Goal: Task Accomplishment & Management: Complete application form

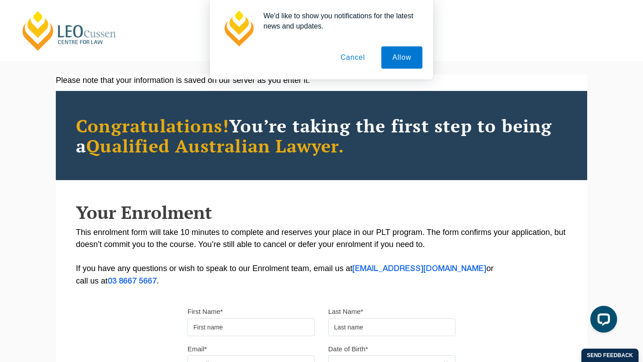
click at [350, 59] on button "Cancel" at bounding box center [352, 57] width 47 height 22
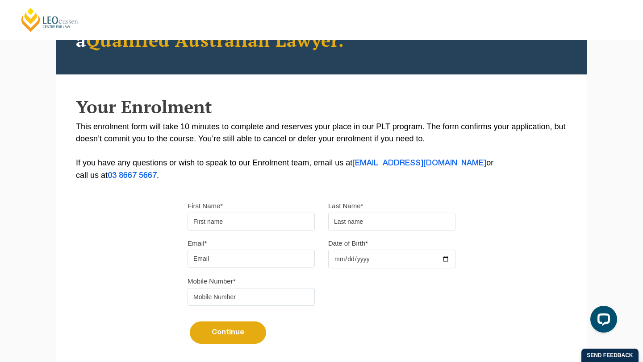
scroll to position [116, 0]
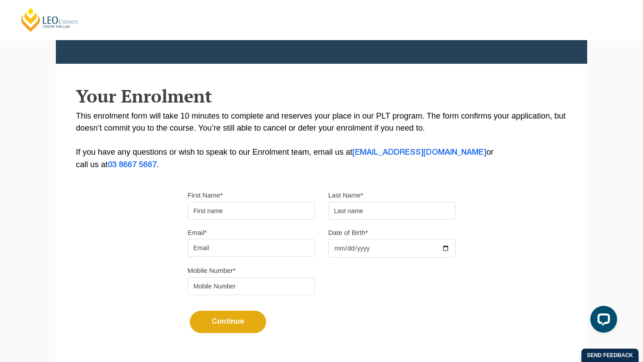
click at [266, 220] on input "First Name*" at bounding box center [250, 211] width 127 height 18
type input "Victoria"
type input "Daicos"
type input "v.daics@gmail.com"
type input "0481116650"
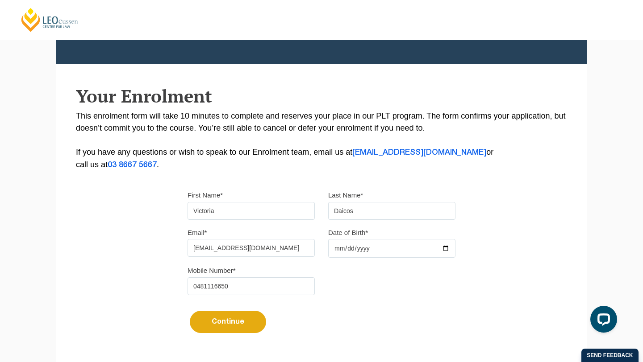
click at [358, 246] on input "Date of Birth*" at bounding box center [391, 248] width 127 height 19
click at [339, 249] on input "Date of Birth*" at bounding box center [391, 248] width 127 height 19
type input "2003-10-11"
click at [445, 285] on div "Mobile Number* 0481116650" at bounding box center [321, 283] width 281 height 37
click at [244, 333] on button "Continue" at bounding box center [228, 322] width 76 height 22
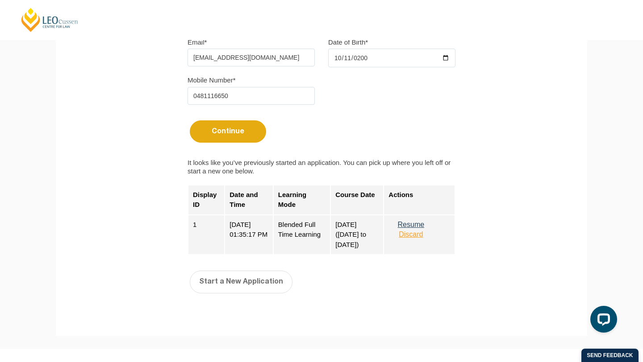
scroll to position [307, 0]
click at [422, 227] on button "Resume" at bounding box center [410, 224] width 45 height 8
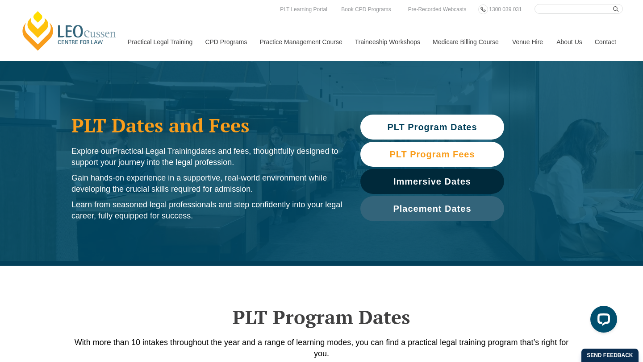
click at [416, 157] on span "PLT Program Fees" at bounding box center [431, 154] width 85 height 9
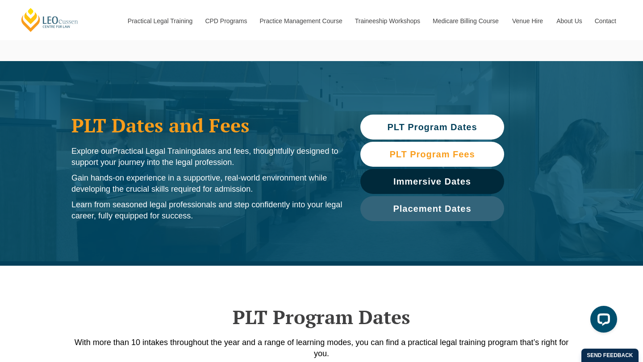
scroll to position [994, 0]
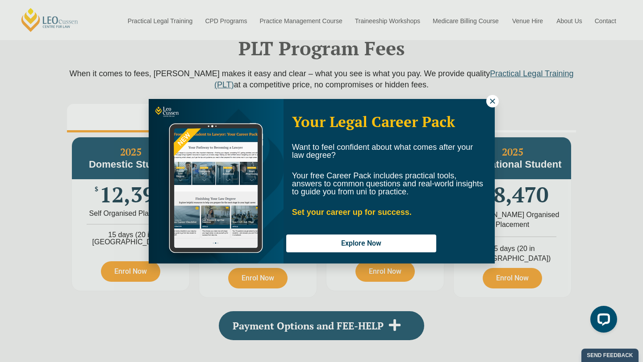
click at [494, 101] on icon at bounding box center [492, 101] width 8 height 8
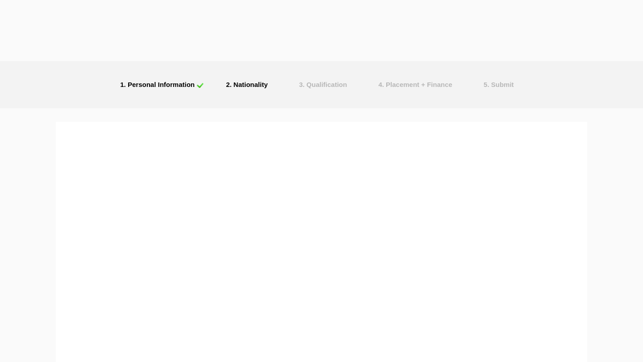
select select
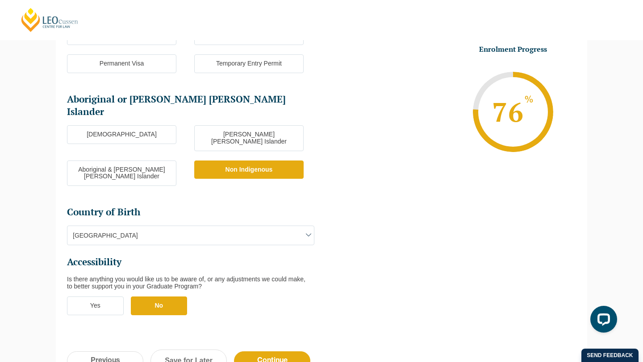
scroll to position [213, 0]
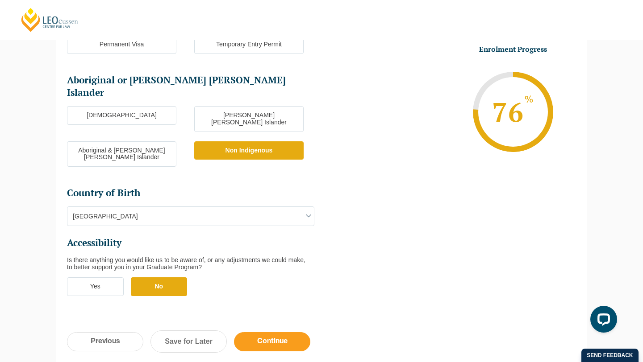
click at [267, 332] on input "Continue" at bounding box center [272, 341] width 76 height 19
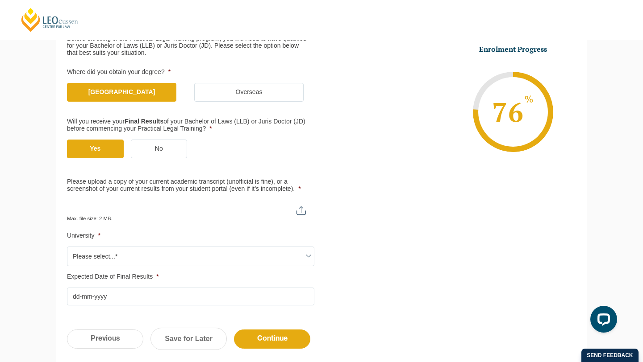
scroll to position [158, 0]
click at [306, 209] on input "Please upload a copy of your current academic transcript (unofficial is fine), …" at bounding box center [190, 206] width 247 height 15
type input "C:\fakepath\Victoria Alicia DAICOS.pdf"
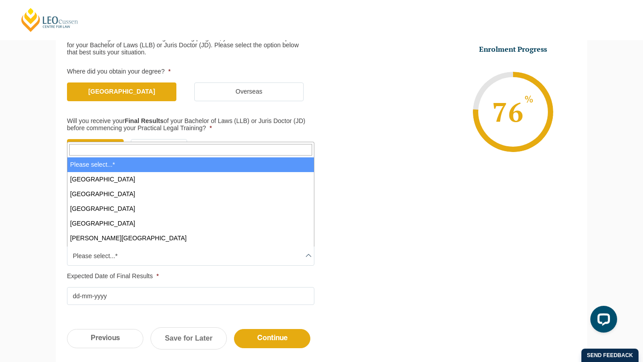
click at [173, 252] on span "Please select...*" at bounding box center [190, 256] width 246 height 19
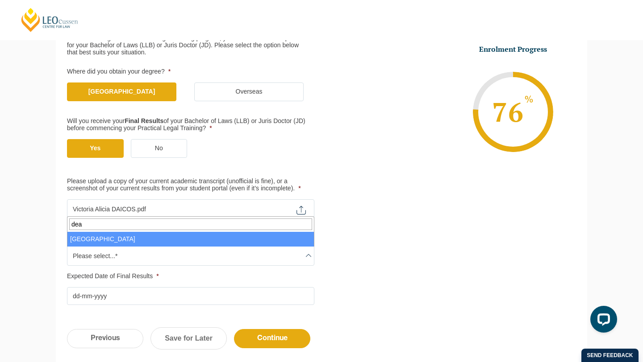
type input "dea"
select select "Deakin University"
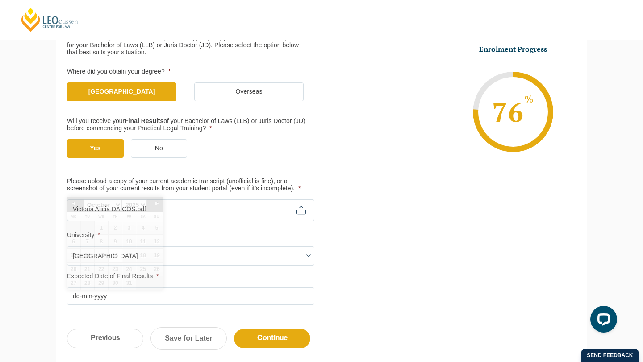
click at [125, 295] on input "Expected Date of Final Results *" at bounding box center [190, 296] width 247 height 18
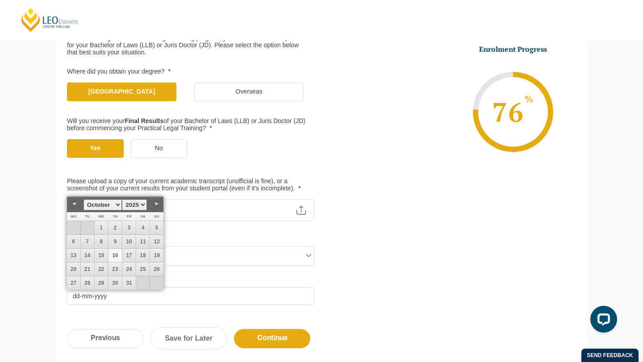
click at [219, 277] on label "Expected Date of Final Results *" at bounding box center [190, 276] width 247 height 7
click at [219, 287] on input "Expected Date of Final Results *" at bounding box center [190, 296] width 247 height 18
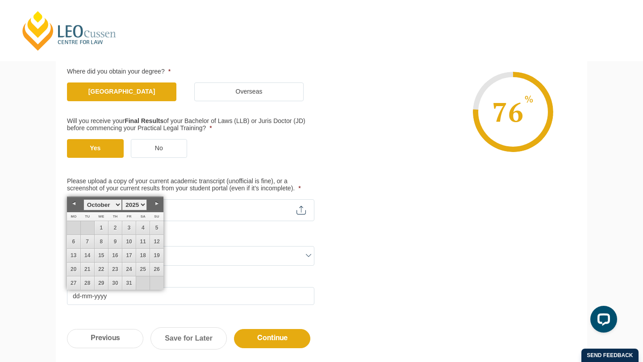
click at [141, 203] on select "1925 1926 1927 1928 1929 1930 1931 1932 1933 1934 1935 1936 1937 1938 1939 1940…" at bounding box center [134, 204] width 25 height 11
click at [111, 204] on select "January February March April May June July August September October November De…" at bounding box center [102, 204] width 38 height 11
click at [114, 228] on link "2" at bounding box center [114, 227] width 13 height 13
type input "02-07-2026"
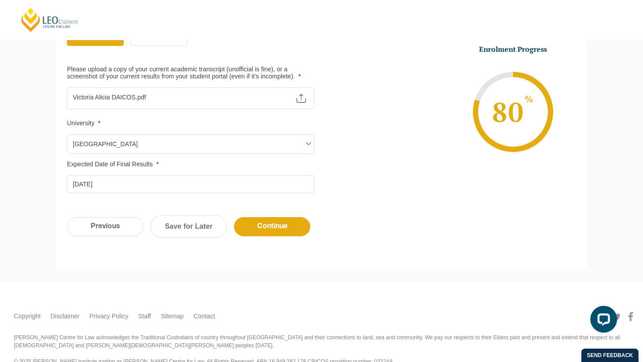
scroll to position [287, 0]
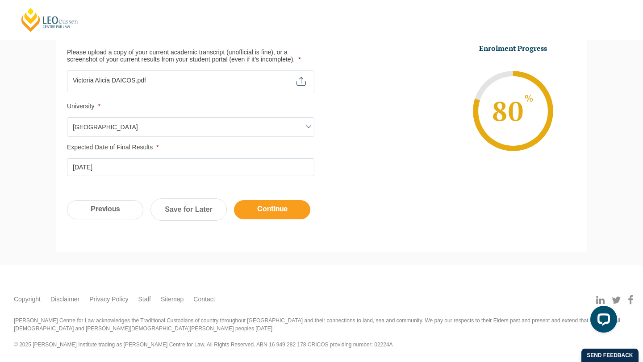
click at [288, 207] on input "Continue" at bounding box center [272, 209] width 76 height 19
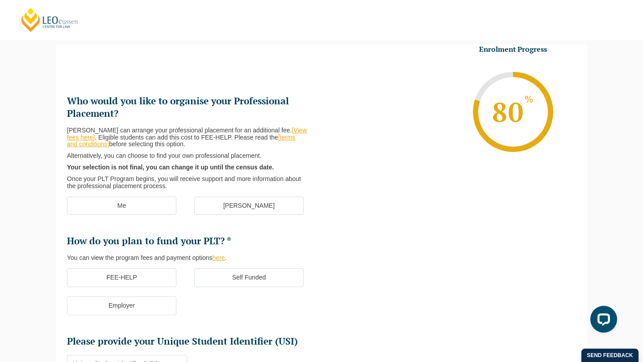
scroll to position [0, 0]
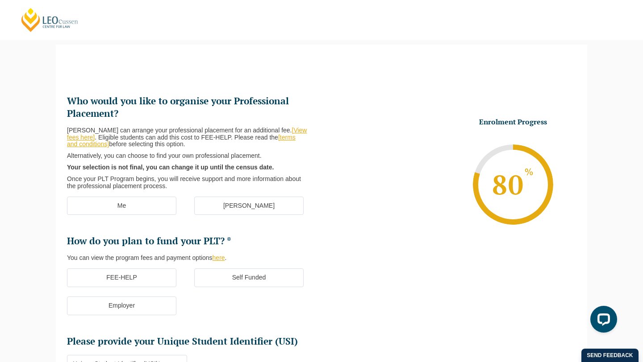
click at [141, 282] on label "FEE-HELP" at bounding box center [121, 278] width 109 height 19
click at [0, 0] on input "FEE-HELP" at bounding box center [0, 0] width 0 height 0
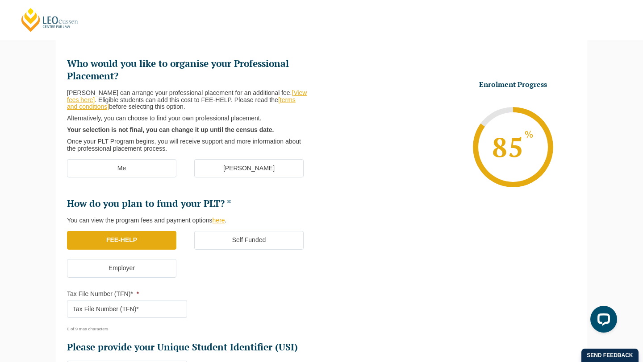
scroll to position [67, 0]
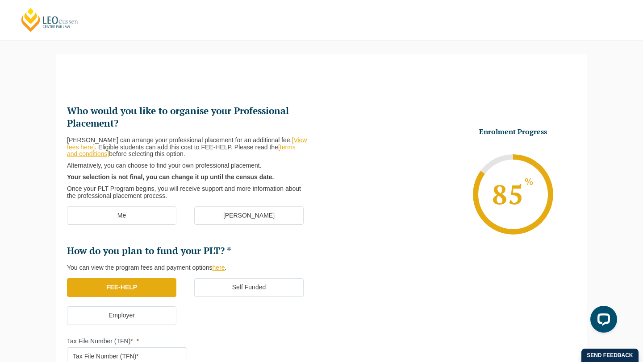
click at [252, 218] on label "[PERSON_NAME]" at bounding box center [248, 216] width 109 height 19
click at [0, 0] on input "[PERSON_NAME]" at bounding box center [0, 0] width 0 height 0
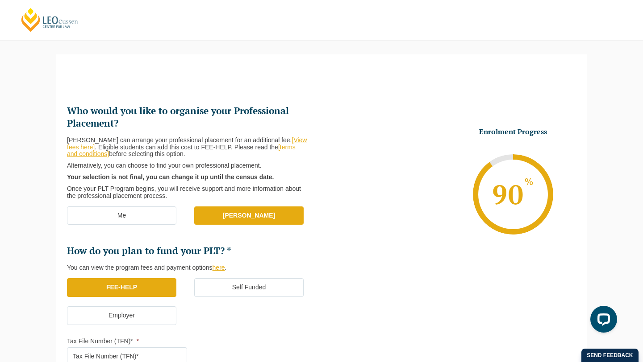
click at [115, 354] on input "Tax File Number (TFN)* *" at bounding box center [127, 357] width 120 height 18
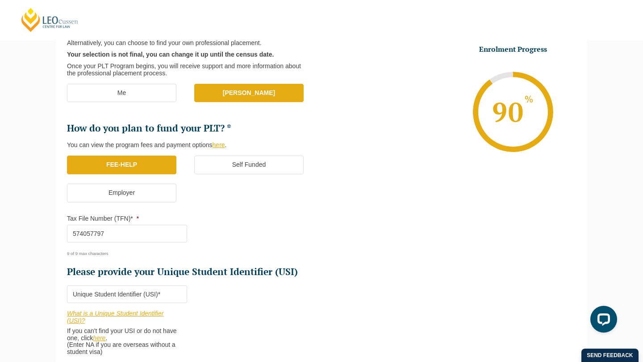
scroll to position [195, 0]
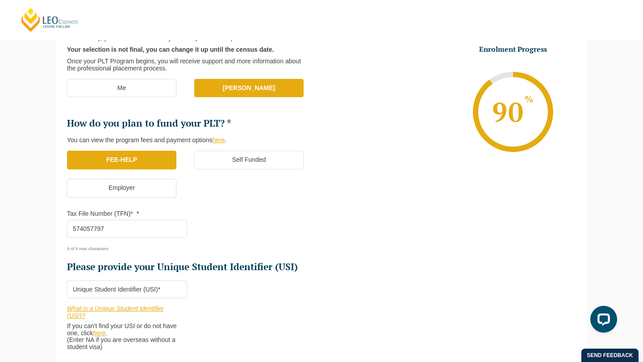
type input "574057797"
click at [105, 289] on input "Please provide your Unique Student Identifier (USI) *" at bounding box center [127, 290] width 120 height 18
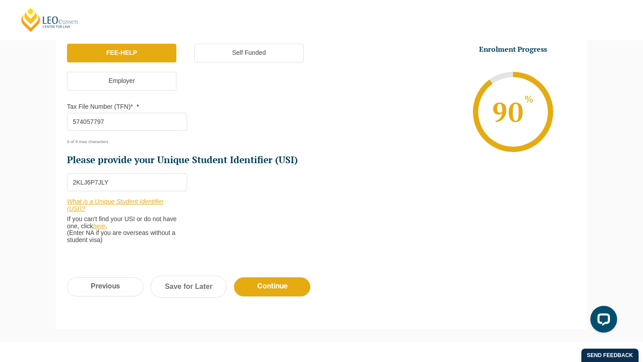
scroll to position [380, 0]
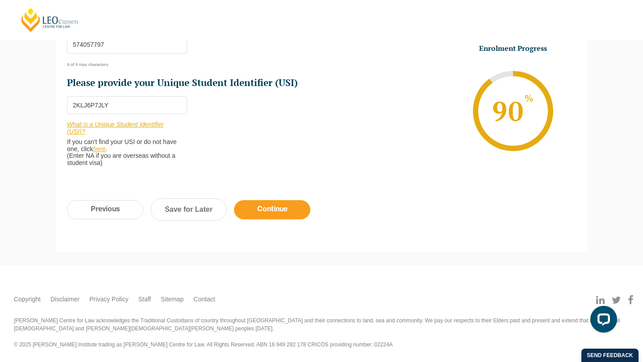
type input "2KLJ6P7JLY"
click at [262, 208] on input "Continue" at bounding box center [272, 209] width 76 height 19
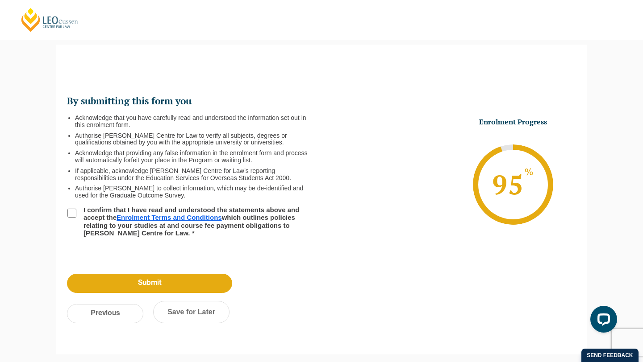
scroll to position [0, 0]
click at [71, 212] on input "I confirm that I have read and understood the statements above and accept the E…" at bounding box center [71, 213] width 9 height 9
checkbox input "true"
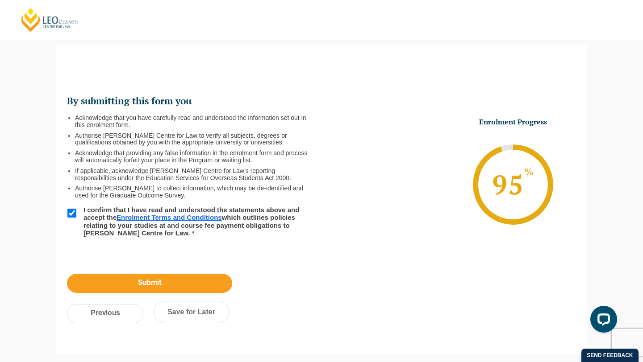
click at [142, 285] on input "Submit" at bounding box center [149, 283] width 165 height 19
